Goal: Entertainment & Leisure: Consume media (video, audio)

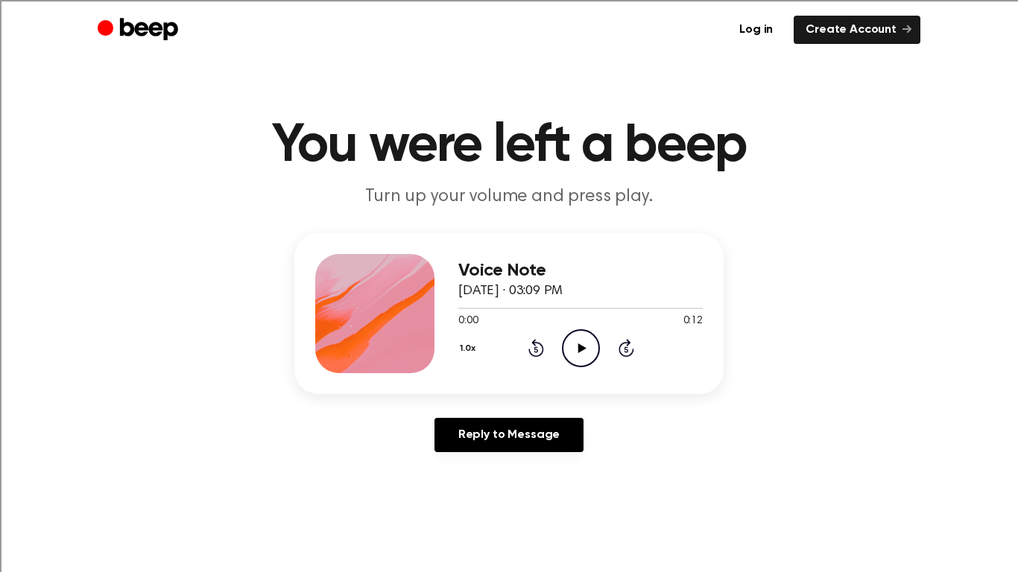
click at [580, 343] on icon "Play Audio" at bounding box center [581, 348] width 38 height 38
click at [574, 353] on icon "Play Audio" at bounding box center [581, 348] width 38 height 38
click at [578, 341] on icon "Play Audio" at bounding box center [581, 348] width 38 height 38
click at [575, 359] on icon "Play Audio" at bounding box center [581, 348] width 38 height 38
click at [576, 354] on icon "Play Audio" at bounding box center [581, 348] width 38 height 38
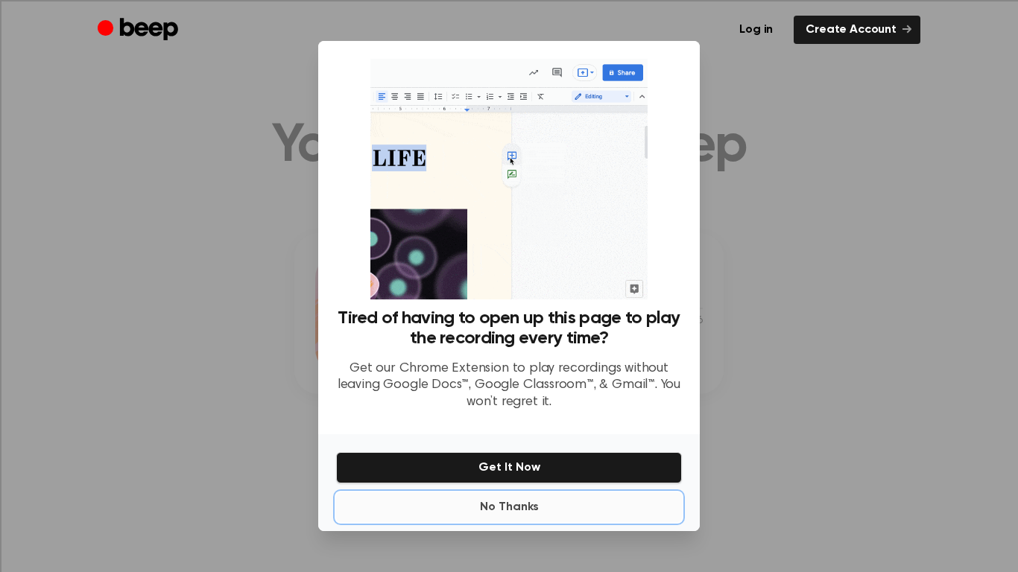
click at [515, 504] on button "No Thanks" at bounding box center [509, 507] width 346 height 30
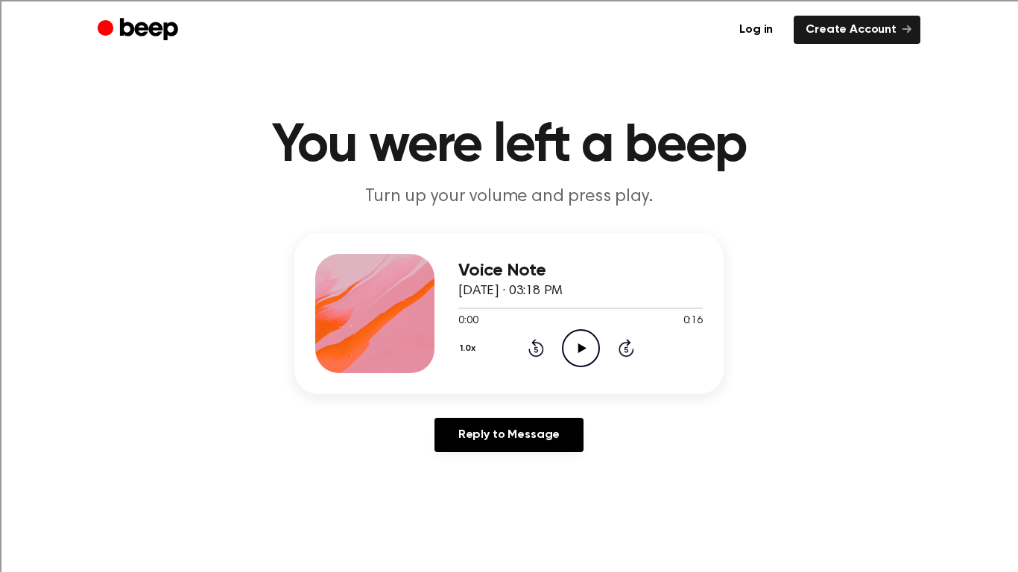
click at [578, 349] on icon at bounding box center [581, 348] width 8 height 10
